Goal: Task Accomplishment & Management: Use online tool/utility

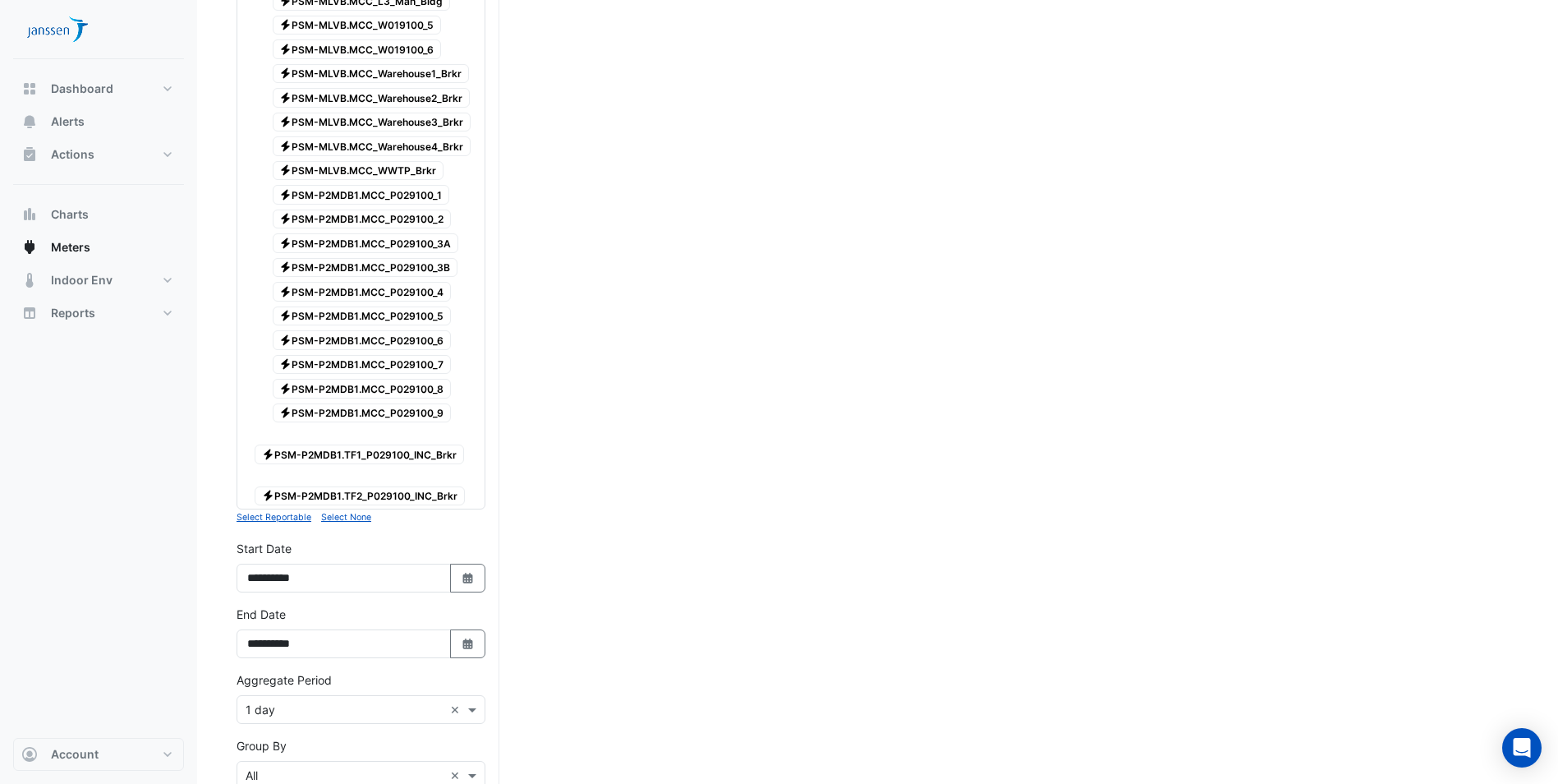
scroll to position [493, 0]
click at [377, 451] on span "Electricity PSM-P2MDB1.TF1_P029100_INC_Brkr" at bounding box center [359, 453] width 209 height 20
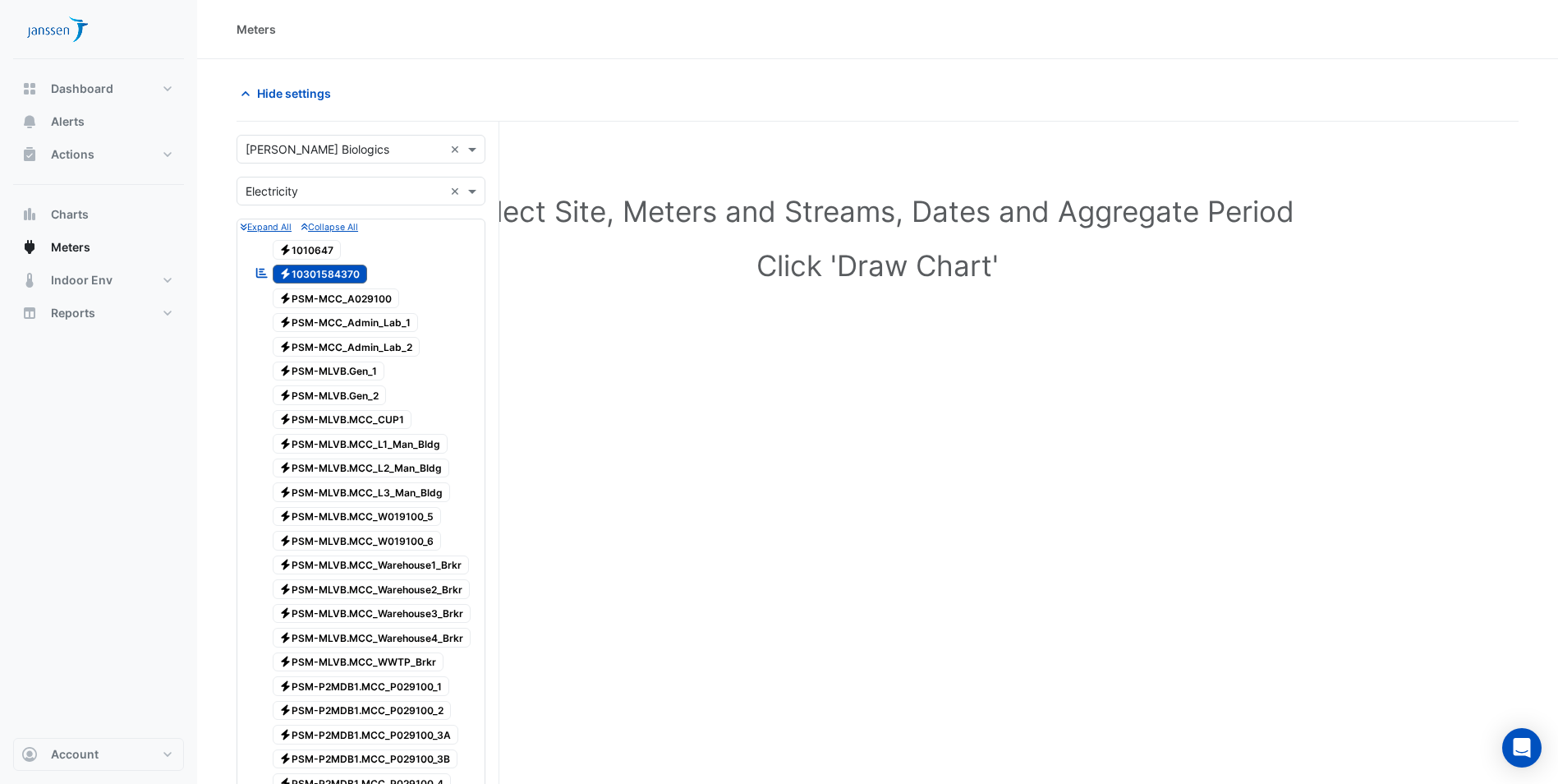
click at [325, 270] on span "Electricity 10301584370" at bounding box center [320, 274] width 95 height 20
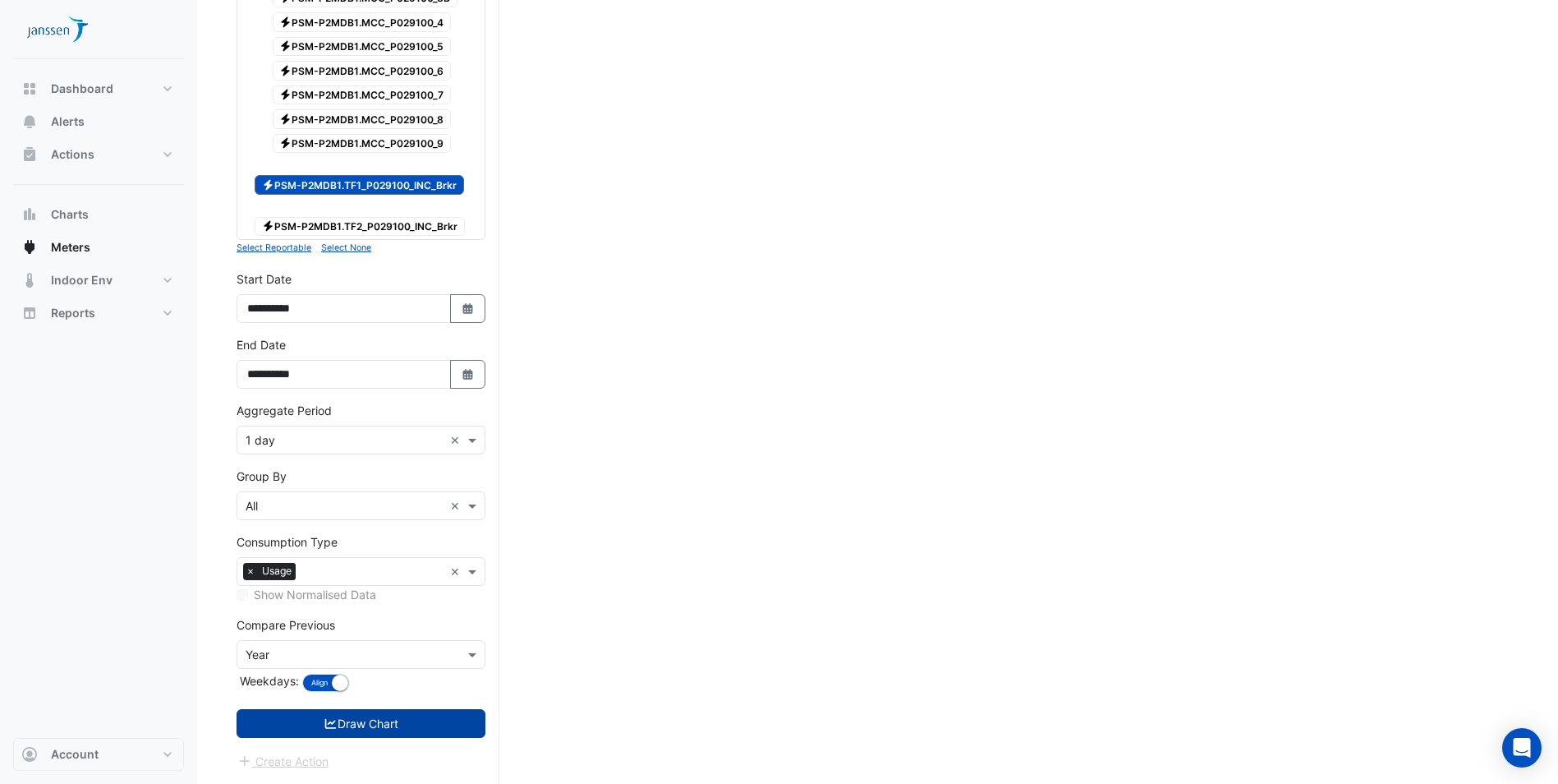
click at [339, 721] on button "Draw Chart" at bounding box center [361, 723] width 249 height 28
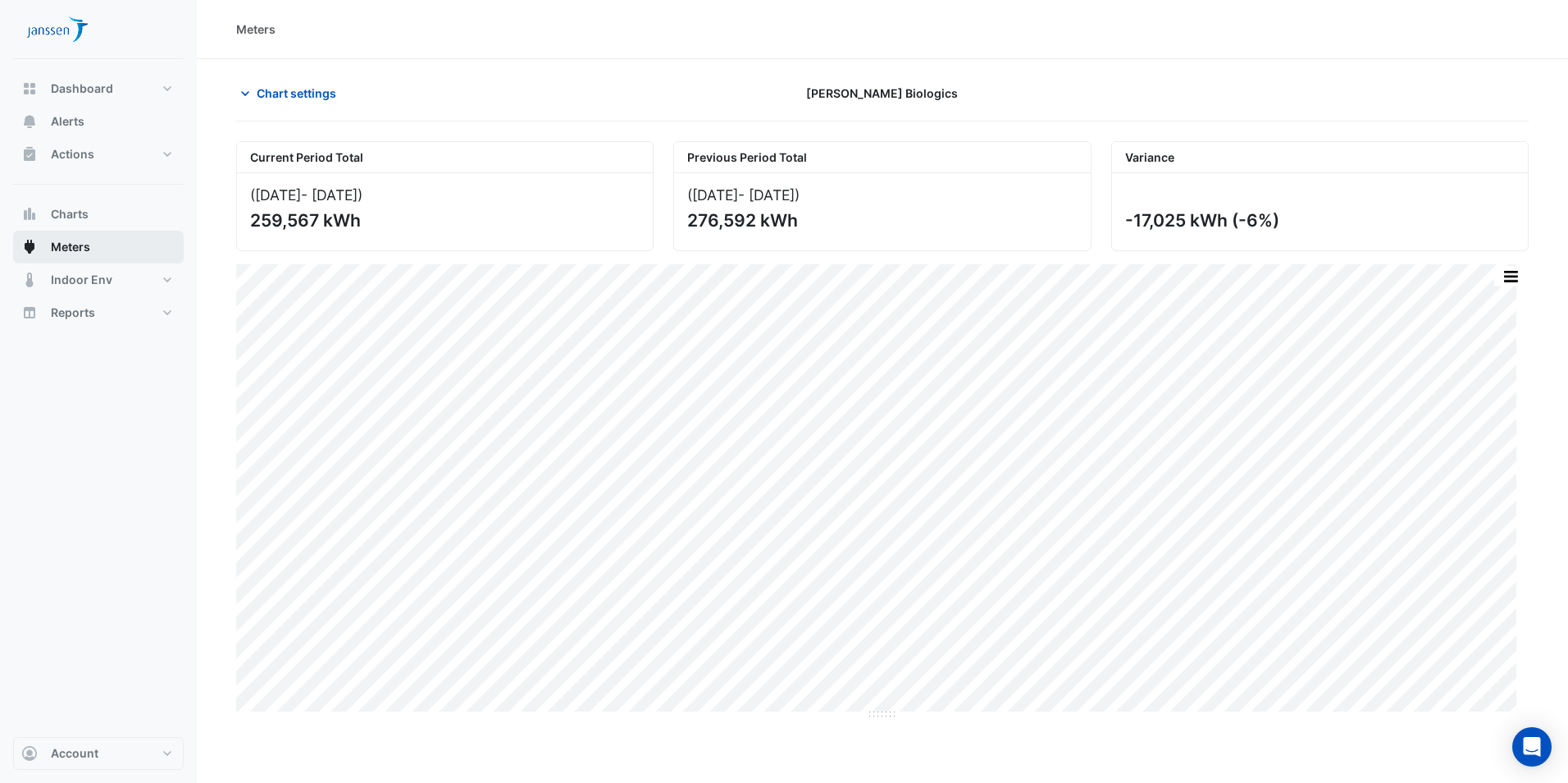
click at [81, 252] on span "Meters" at bounding box center [70, 247] width 39 height 16
click at [55, 241] on span "Meters" at bounding box center [70, 247] width 39 height 16
click at [269, 87] on span "Chart settings" at bounding box center [296, 93] width 79 height 17
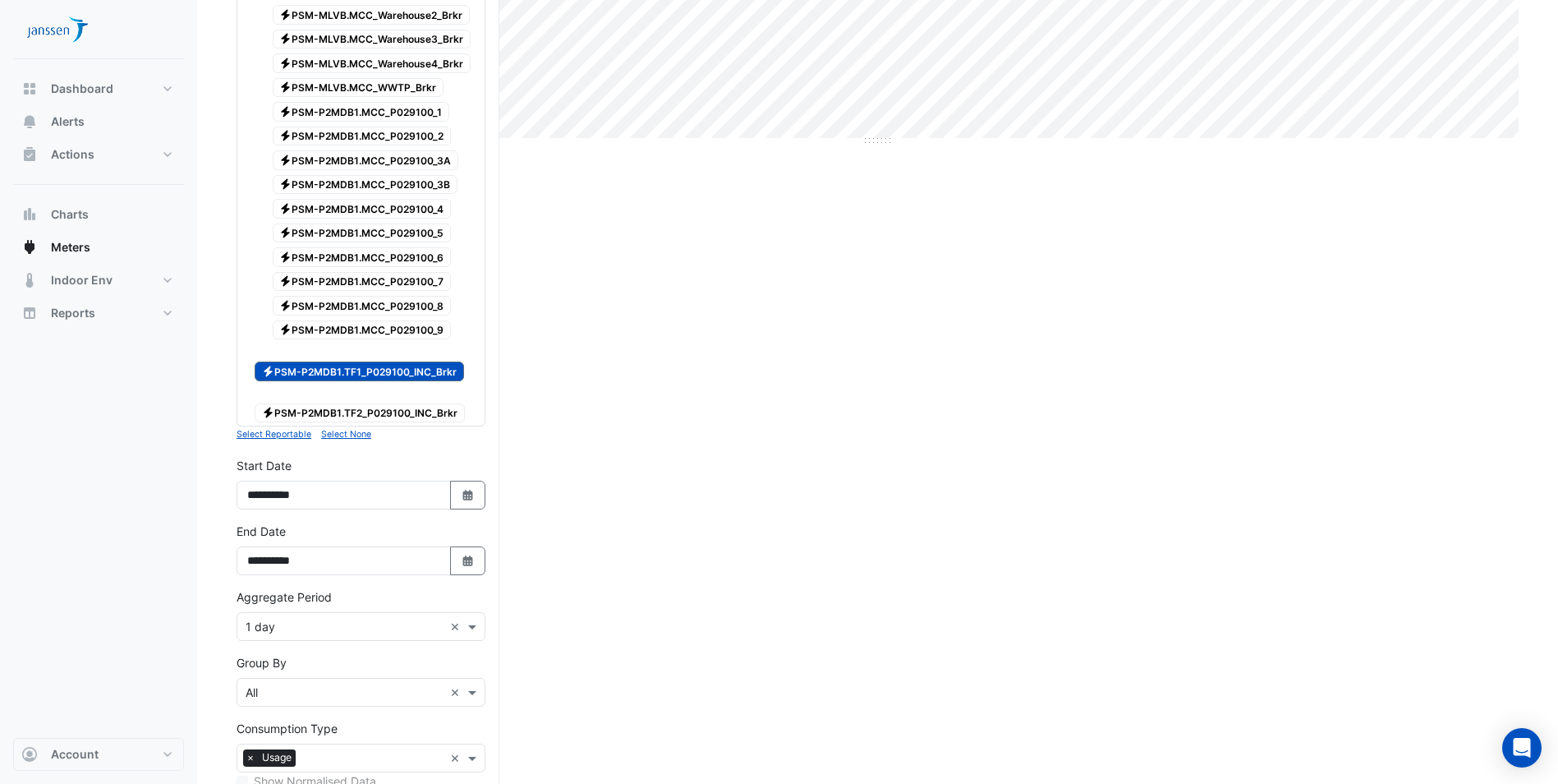
scroll to position [739, 0]
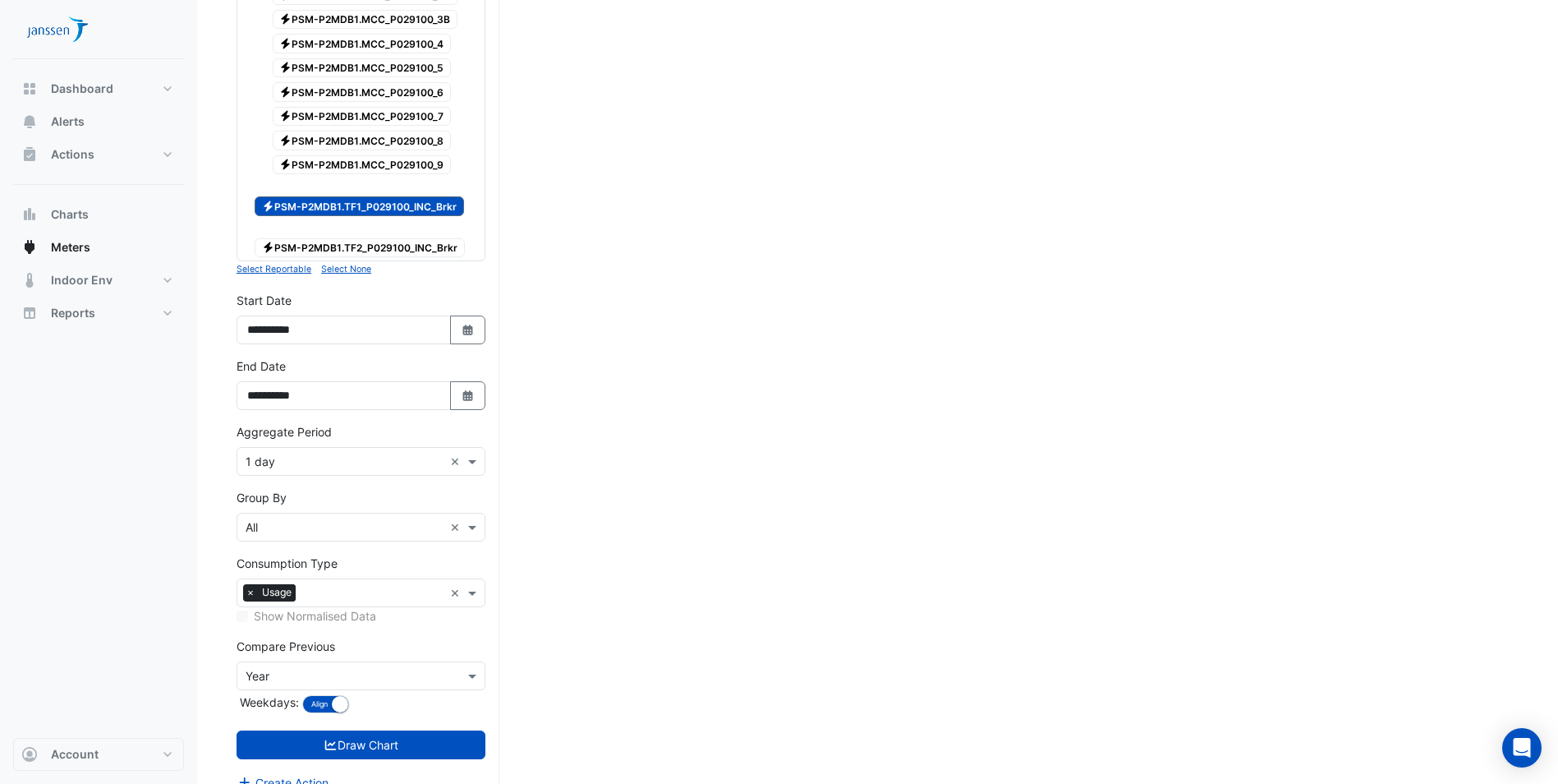
click at [313, 245] on span "Electricity PSM-P2MDB1.TF2_P029100_INC_Brkr" at bounding box center [360, 249] width 210 height 20
click at [314, 204] on span "Electricity PSM-P2MDB1.TF1_P029100_INC_Brkr" at bounding box center [359, 207] width 209 height 20
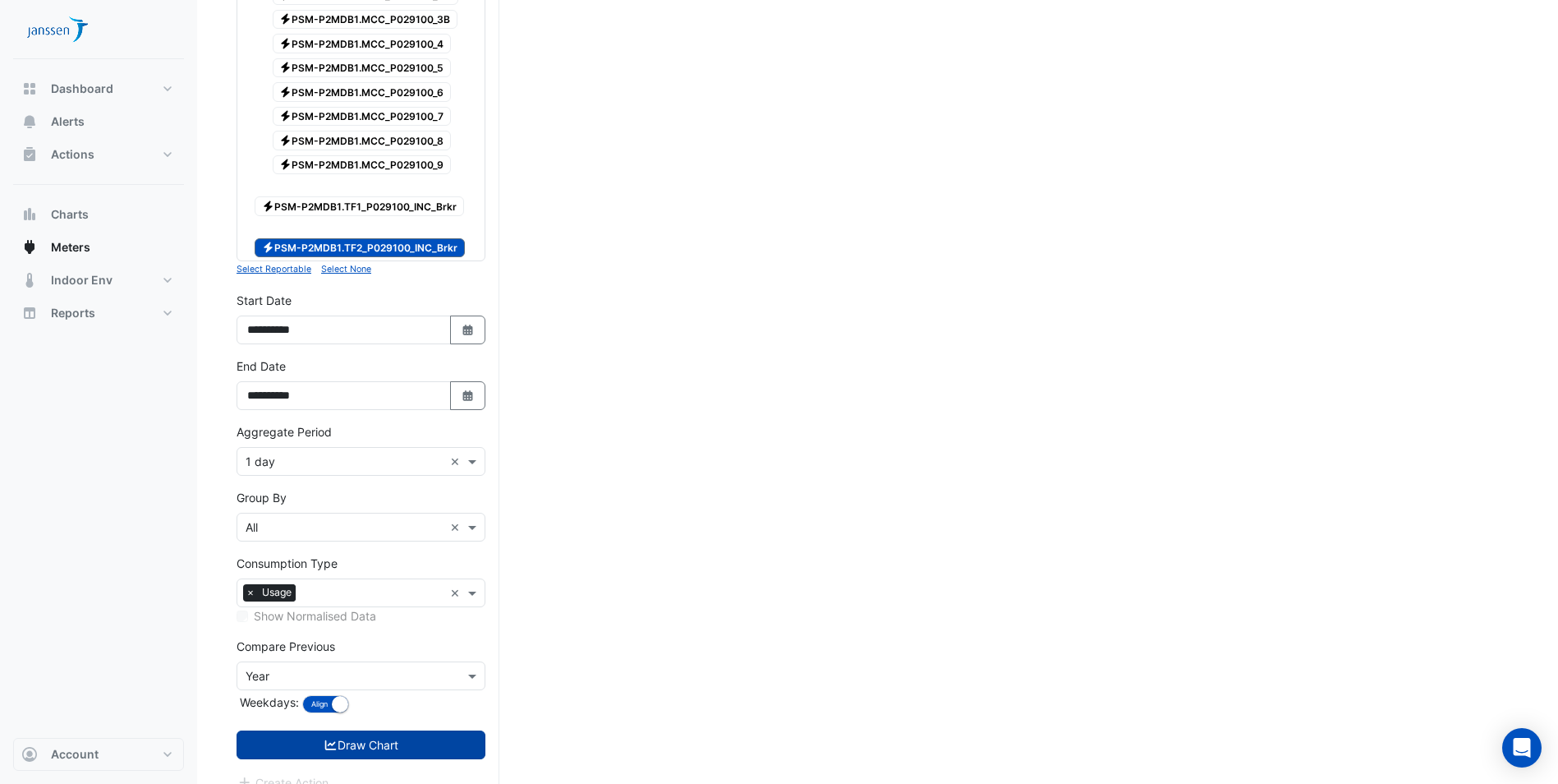
click at [304, 741] on button "Draw Chart" at bounding box center [361, 744] width 249 height 28
